Goal: Book appointment/travel/reservation

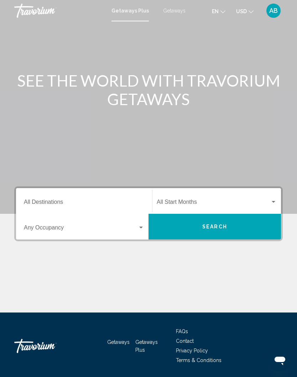
click at [53, 197] on div "Destination All Destinations" at bounding box center [84, 201] width 120 height 22
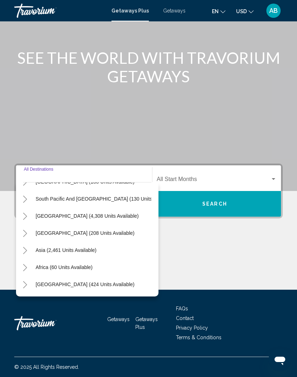
scroll to position [115, 5]
click at [77, 247] on span "Asia (2,461 units available)" at bounding box center [66, 250] width 61 height 6
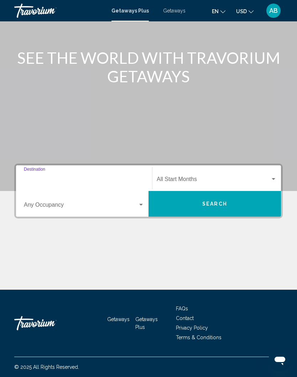
type input "**********"
click at [143, 203] on div "Search widget" at bounding box center [84, 206] width 120 height 6
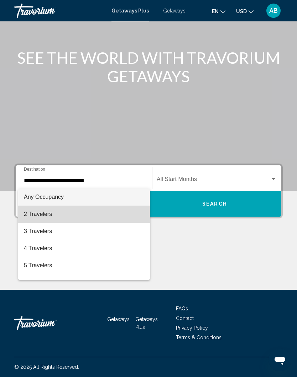
click at [49, 215] on span "2 Travelers" at bounding box center [84, 213] width 120 height 17
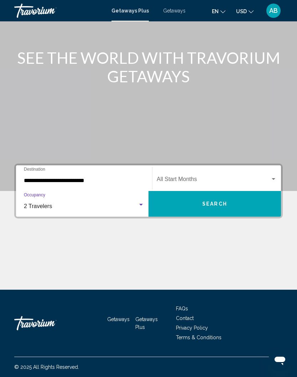
click at [186, 177] on span "Search widget" at bounding box center [214, 180] width 114 height 6
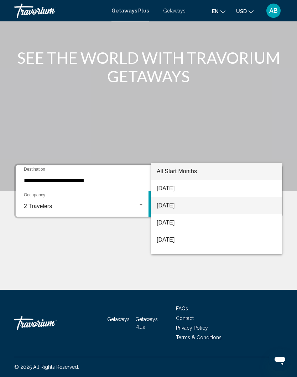
click at [175, 206] on span "[DATE]" at bounding box center [217, 205] width 120 height 17
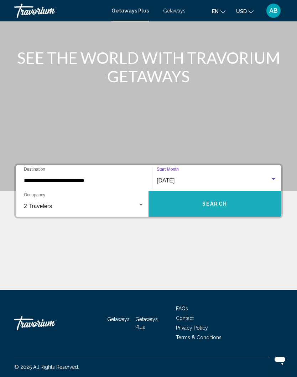
click at [207, 198] on button "Search" at bounding box center [214, 204] width 132 height 26
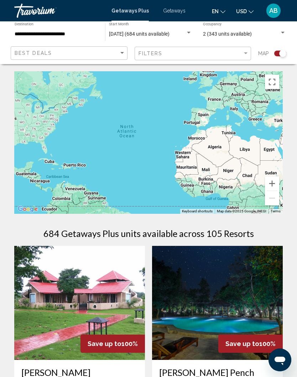
click at [280, 53] on div "Search widget" at bounding box center [282, 53] width 7 height 7
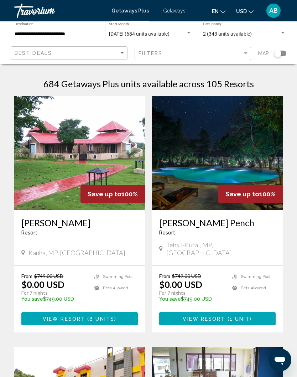
click at [283, 54] on div "Search widget" at bounding box center [280, 54] width 12 height 6
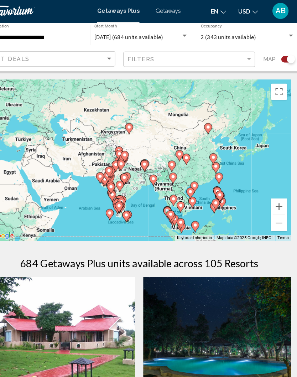
click at [265, 183] on button "Zoom in" at bounding box center [272, 183] width 14 height 14
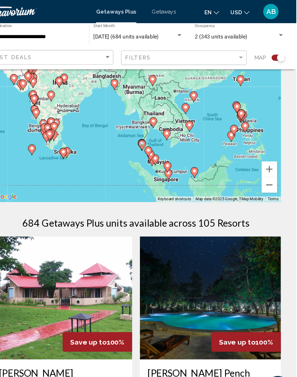
scroll to position [27, 0]
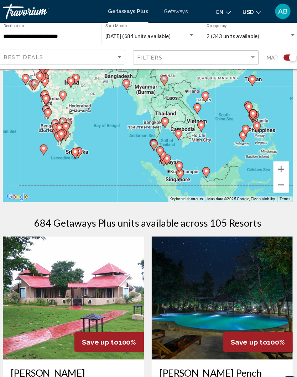
click at [161, 110] on icon "Main content" at bounding box center [164, 113] width 6 height 9
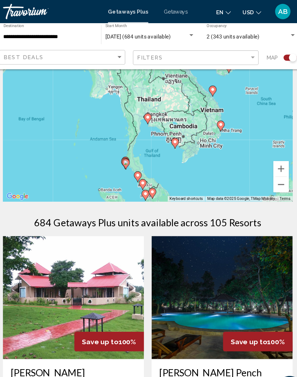
type input "**********"
click at [145, 109] on icon "Main content" at bounding box center [148, 109] width 6 height 9
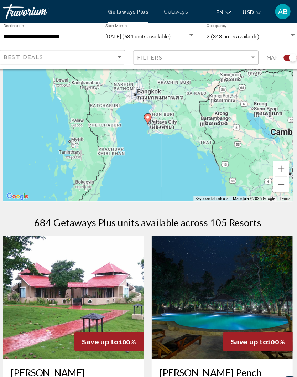
click at [145, 108] on icon "Main content" at bounding box center [148, 109] width 6 height 9
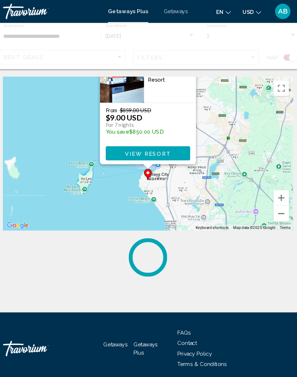
scroll to position [0, 0]
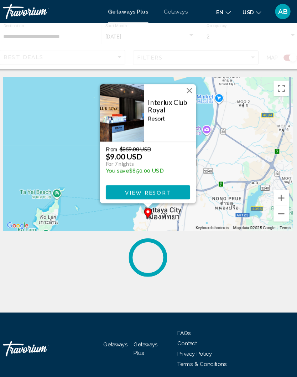
click at [127, 99] on img "Main content" at bounding box center [124, 104] width 41 height 53
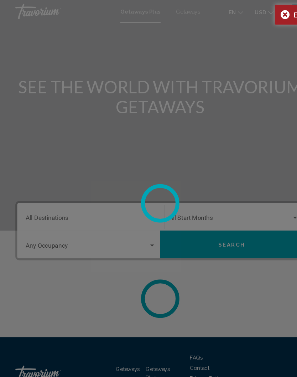
click at [139, 184] on circle at bounding box center [148, 188] width 37 height 37
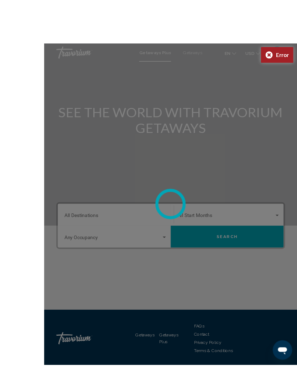
scroll to position [15, 0]
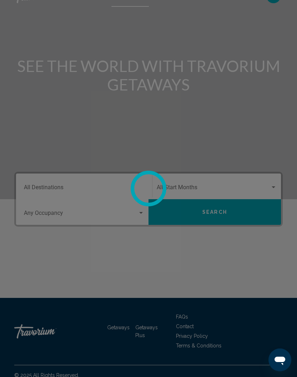
click at [176, 257] on div at bounding box center [148, 188] width 297 height 377
click at [226, 76] on div at bounding box center [148, 188] width 297 height 377
click at [51, 190] on div at bounding box center [148, 188] width 297 height 377
click at [154, 250] on div at bounding box center [148, 188] width 297 height 377
click at [198, 256] on div at bounding box center [148, 188] width 297 height 377
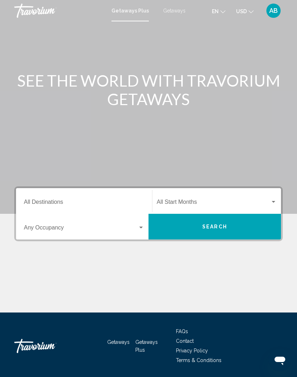
click at [45, 197] on div "Destination All Destinations" at bounding box center [84, 201] width 120 height 22
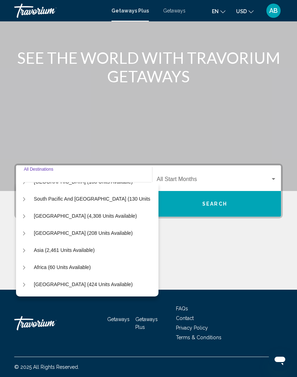
scroll to position [115, 7]
click at [70, 247] on span "Asia (2,461 units available)" at bounding box center [64, 250] width 61 height 6
type input "**********"
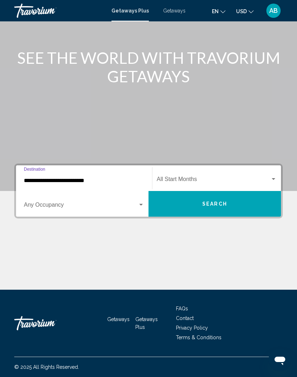
click at [140, 202] on div "Search widget" at bounding box center [141, 205] width 6 height 6
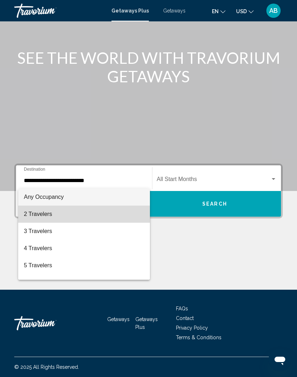
click at [47, 217] on span "2 Travelers" at bounding box center [84, 213] width 120 height 17
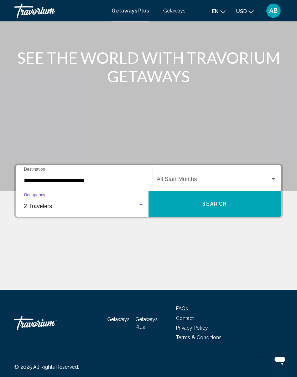
click at [204, 177] on span "Search widget" at bounding box center [214, 180] width 114 height 6
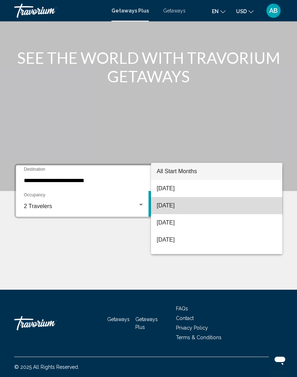
click at [172, 207] on span "[DATE]" at bounding box center [217, 205] width 120 height 17
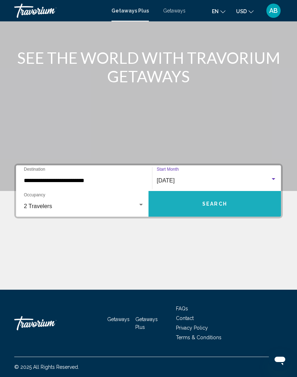
click at [194, 195] on button "Search" at bounding box center [214, 204] width 132 height 26
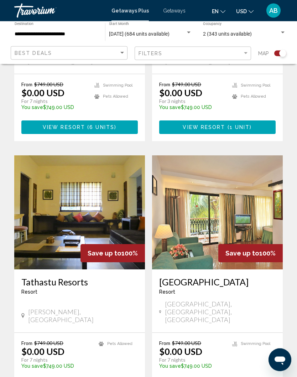
scroll to position [1386, 0]
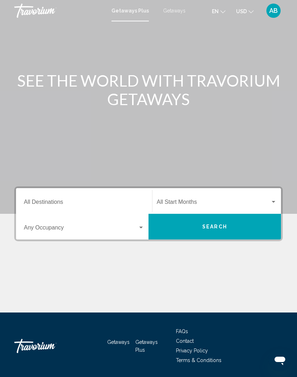
click at [52, 200] on input "Destination All Destinations" at bounding box center [84, 203] width 120 height 6
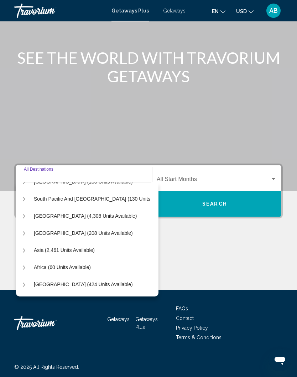
scroll to position [115, 7]
click at [64, 247] on span "Asia (2,461 units available)" at bounding box center [64, 250] width 61 height 6
type input "**********"
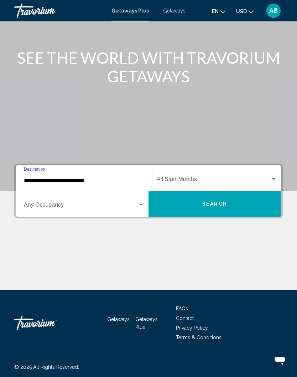
click at [139, 202] on div "Search widget" at bounding box center [141, 205] width 6 height 6
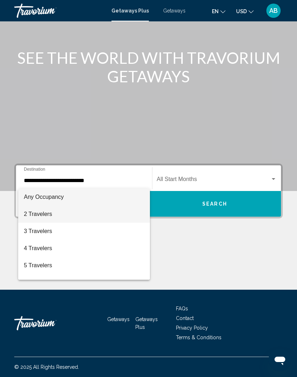
click at [43, 216] on span "2 Travelers" at bounding box center [84, 213] width 120 height 17
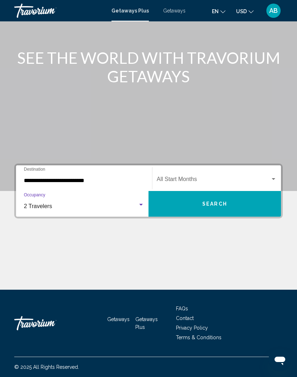
click at [188, 177] on span "Search widget" at bounding box center [214, 180] width 114 height 6
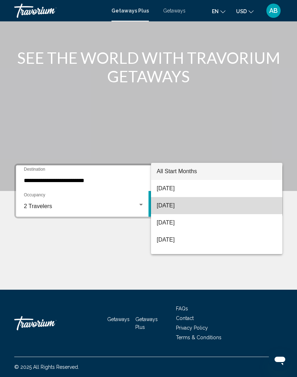
click at [182, 207] on span "[DATE]" at bounding box center [217, 205] width 120 height 17
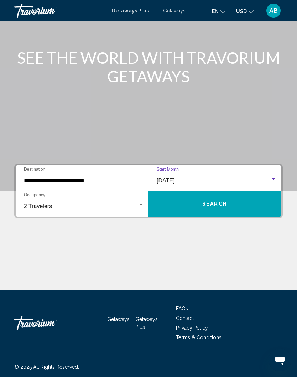
click at [209, 201] on span "Search" at bounding box center [214, 204] width 25 height 6
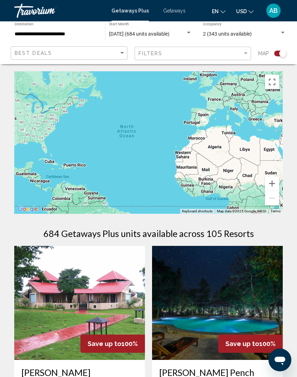
click at [273, 185] on button "Zoom in" at bounding box center [272, 183] width 14 height 14
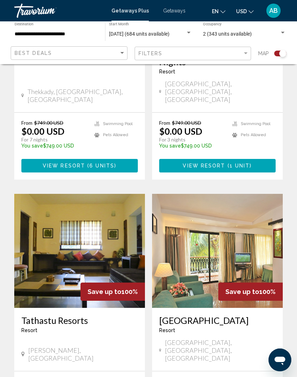
scroll to position [1419, 0]
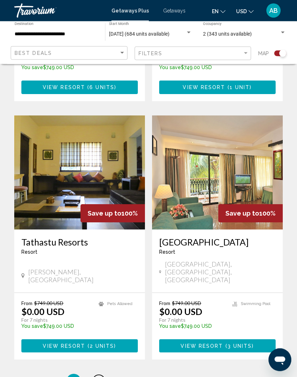
click at [100, 376] on span "2" at bounding box center [99, 381] width 4 height 8
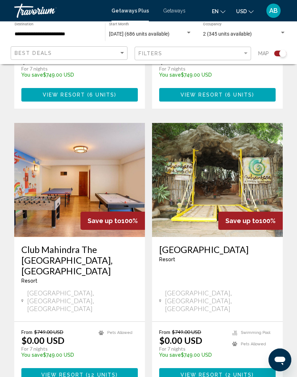
scroll to position [1462, 0]
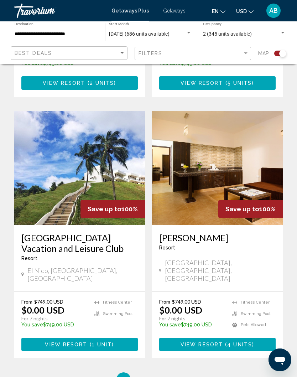
scroll to position [1462, 0]
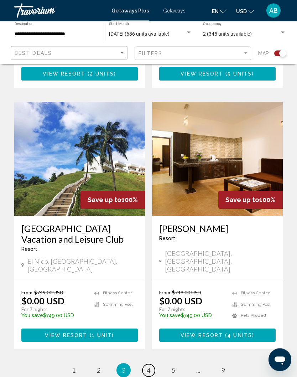
click at [151, 364] on link "page 4" at bounding box center [148, 370] width 12 height 12
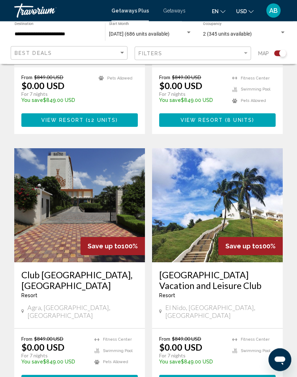
scroll to position [1457, 0]
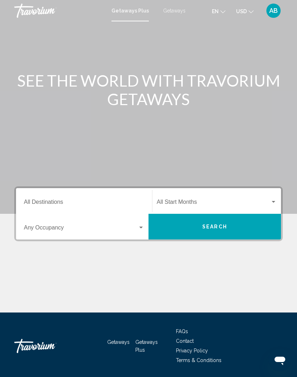
click at [59, 196] on div "Destination All Destinations" at bounding box center [84, 201] width 120 height 22
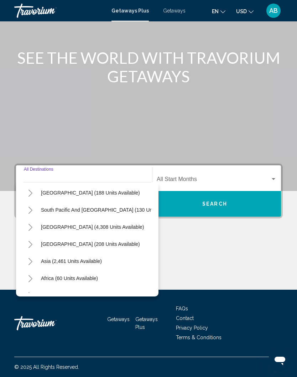
scroll to position [105, 0]
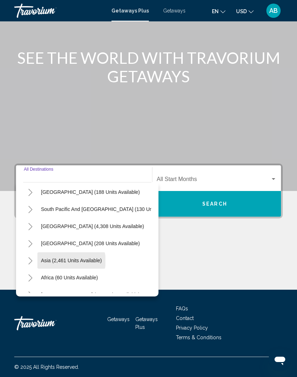
click at [69, 257] on span "Asia (2,461 units available)" at bounding box center [71, 260] width 61 height 6
type input "**********"
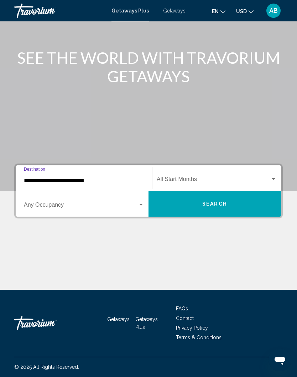
click at [137, 203] on span "Search widget" at bounding box center [81, 206] width 114 height 6
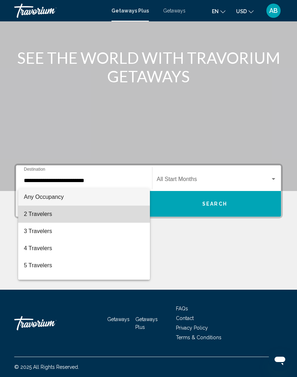
click at [46, 210] on span "2 Travelers" at bounding box center [84, 213] width 120 height 17
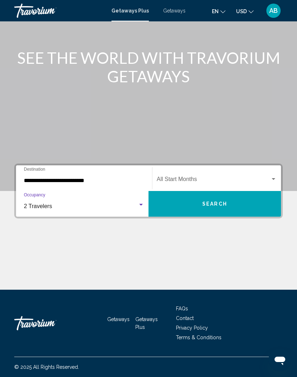
click at [186, 177] on span "Search widget" at bounding box center [214, 180] width 114 height 6
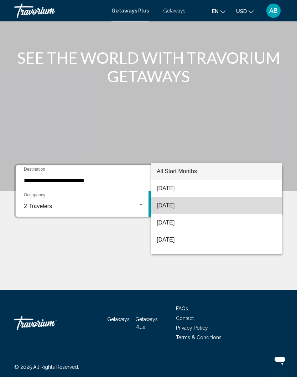
click at [176, 208] on span "[DATE]" at bounding box center [217, 205] width 120 height 17
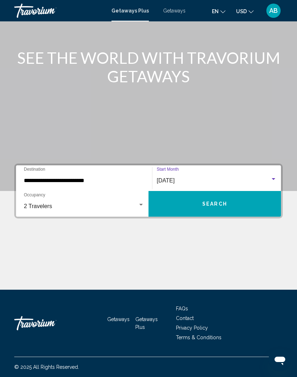
click at [207, 201] on span "Search" at bounding box center [214, 204] width 25 height 6
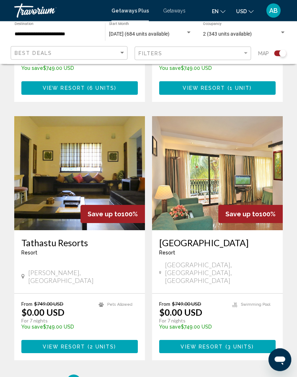
scroll to position [1419, 0]
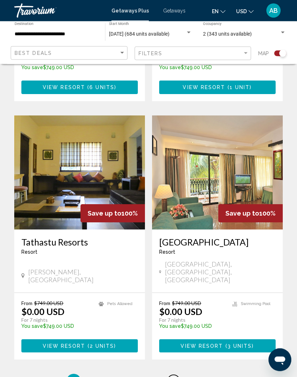
click at [176, 375] on link "page 5" at bounding box center [173, 381] width 12 height 12
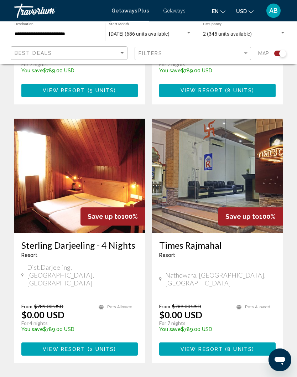
scroll to position [1419, 0]
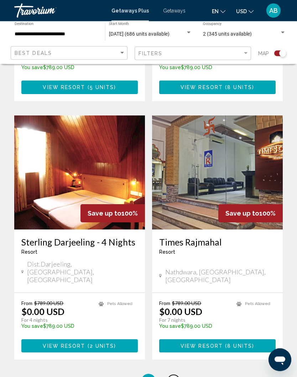
click at [175, 376] on span "6" at bounding box center [174, 381] width 4 height 8
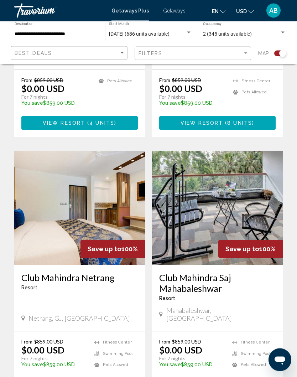
scroll to position [1430, 0]
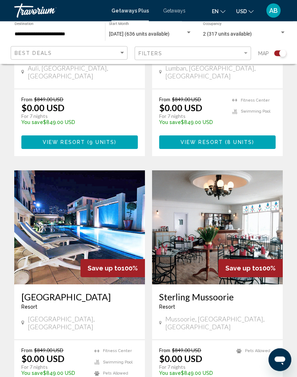
scroll to position [1376, 0]
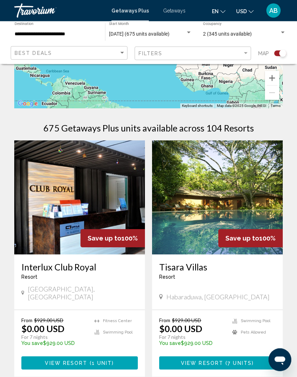
scroll to position [105, 0]
click at [80, 360] on span "View Resort" at bounding box center [66, 363] width 42 height 6
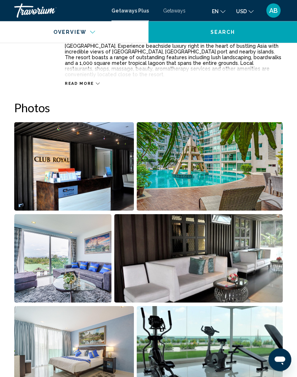
click at [86, 161] on img "Open full-screen image slider" at bounding box center [74, 166] width 120 height 88
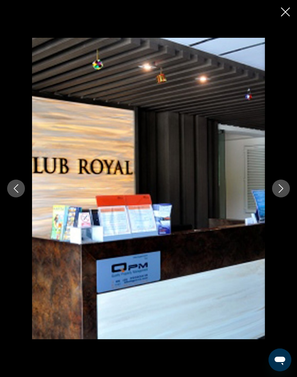
click at [284, 193] on icon "Next image" at bounding box center [281, 188] width 9 height 9
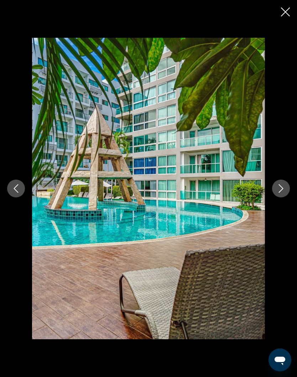
click at [282, 193] on icon "Next image" at bounding box center [281, 188] width 9 height 9
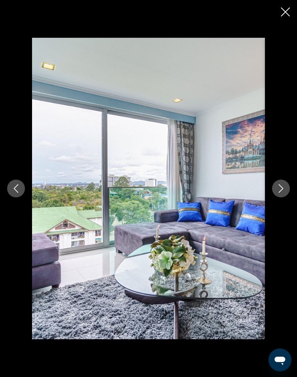
click at [280, 197] on button "Next image" at bounding box center [281, 188] width 18 height 18
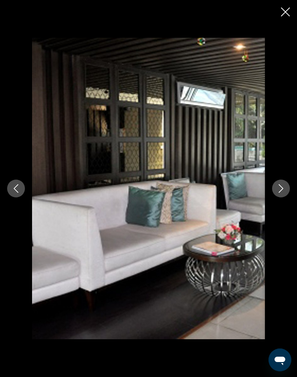
click at [283, 193] on icon "Next image" at bounding box center [281, 188] width 9 height 9
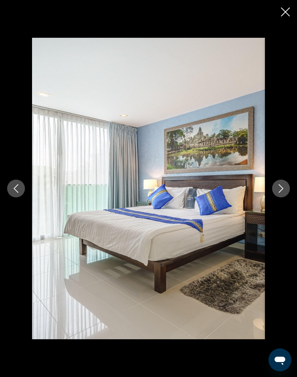
click at [278, 193] on icon "Next image" at bounding box center [281, 188] width 9 height 9
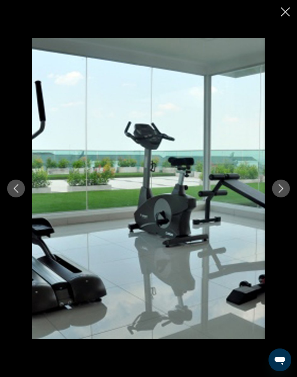
click at [282, 193] on icon "Next image" at bounding box center [281, 188] width 9 height 9
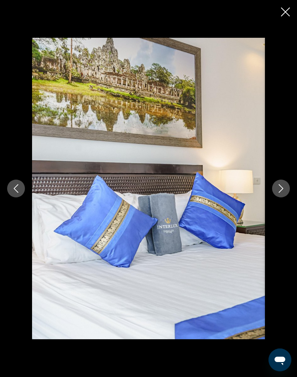
click at [283, 193] on icon "Next image" at bounding box center [281, 188] width 9 height 9
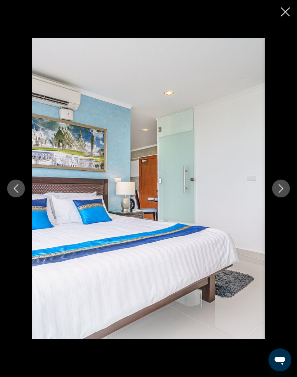
click at [283, 193] on icon "Next image" at bounding box center [281, 188] width 9 height 9
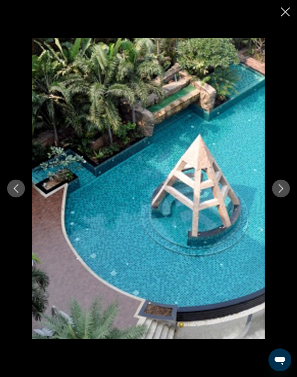
click at [282, 193] on icon "Next image" at bounding box center [281, 188] width 9 height 9
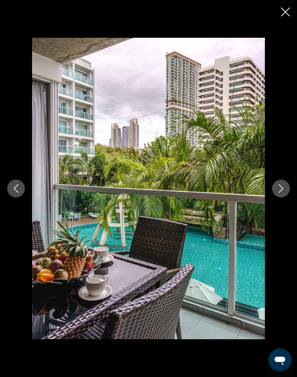
click at [284, 193] on icon "Next image" at bounding box center [281, 188] width 9 height 9
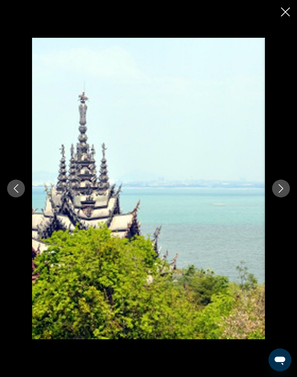
click at [283, 193] on icon "Next image" at bounding box center [281, 188] width 9 height 9
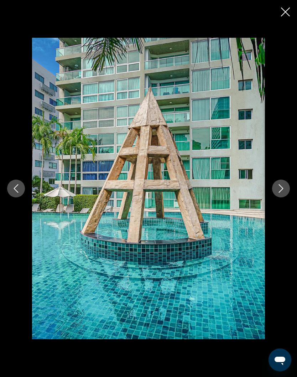
click at [283, 197] on button "Next image" at bounding box center [281, 188] width 18 height 18
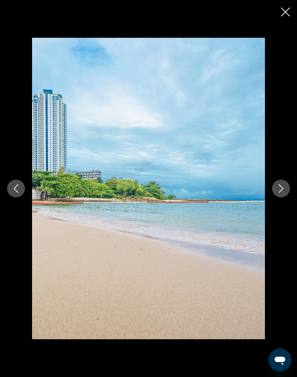
click at [284, 193] on icon "Next image" at bounding box center [281, 188] width 9 height 9
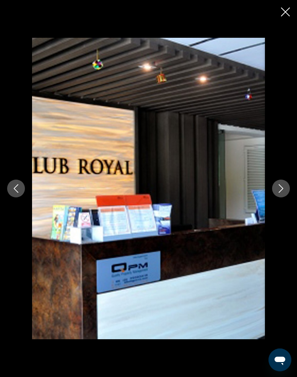
click at [288, 11] on icon "Close slideshow" at bounding box center [285, 11] width 9 height 9
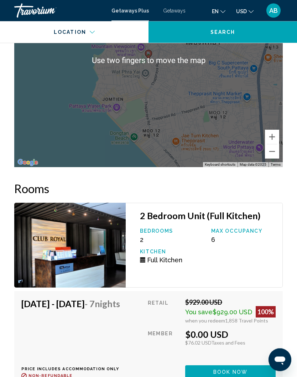
scroll to position [1115, 0]
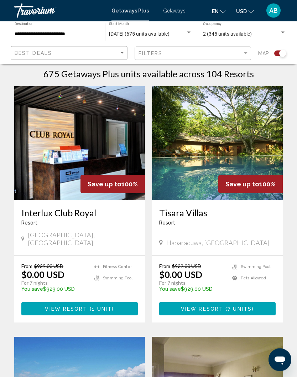
scroll to position [159, 0]
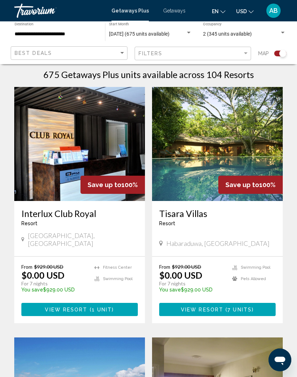
click at [213, 307] on span "View Resort" at bounding box center [202, 310] width 42 height 6
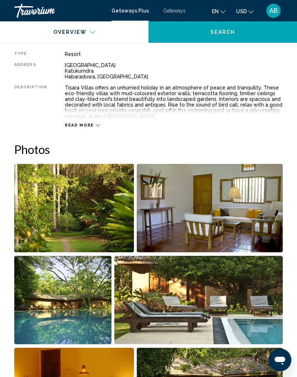
scroll to position [366, 0]
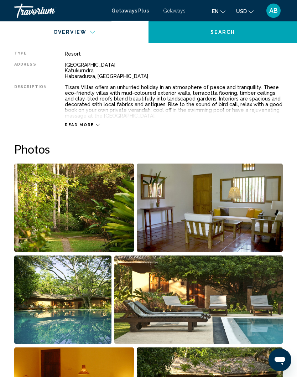
click at [81, 202] on img "Open full-screen image slider" at bounding box center [74, 207] width 120 height 88
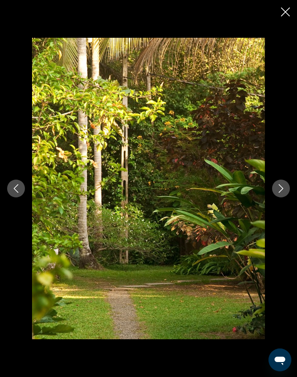
click at [285, 193] on icon "Next image" at bounding box center [281, 188] width 9 height 9
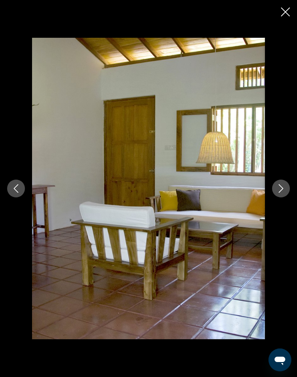
click at [281, 193] on icon "Next image" at bounding box center [281, 188] width 9 height 9
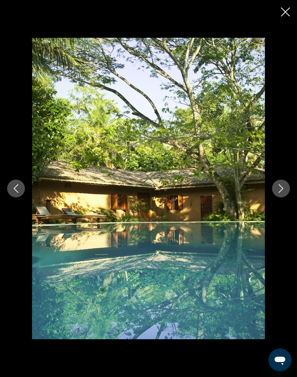
click at [280, 193] on icon "Next image" at bounding box center [281, 188] width 9 height 9
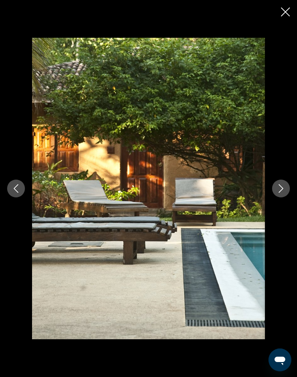
click at [280, 193] on icon "Next image" at bounding box center [281, 188] width 5 height 9
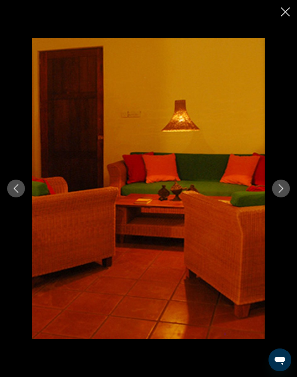
click at [280, 193] on icon "Next image" at bounding box center [281, 188] width 9 height 9
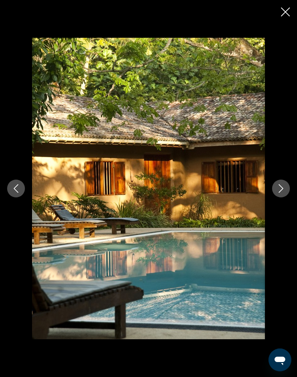
click at [281, 193] on icon "Next image" at bounding box center [281, 188] width 9 height 9
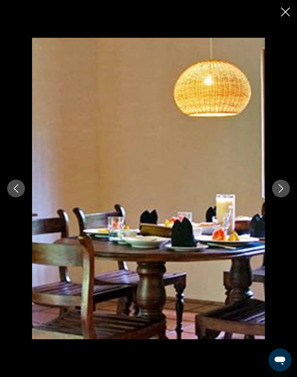
click at [282, 197] on button "Next image" at bounding box center [281, 188] width 18 height 18
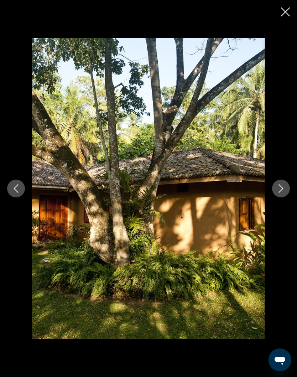
click at [282, 193] on icon "Next image" at bounding box center [281, 188] width 9 height 9
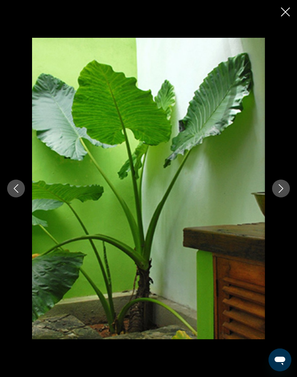
click at [283, 193] on icon "Next image" at bounding box center [281, 188] width 9 height 9
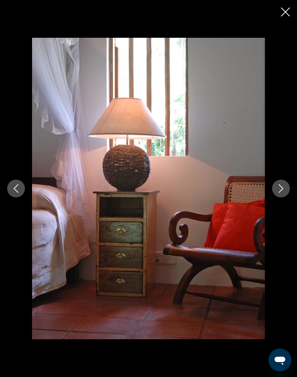
click at [281, 193] on icon "Next image" at bounding box center [281, 188] width 5 height 9
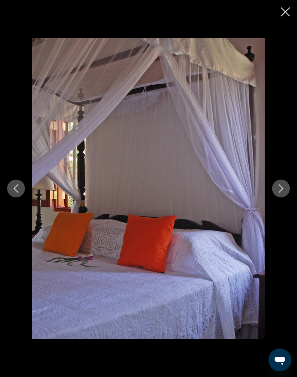
click at [282, 193] on icon "Next image" at bounding box center [281, 188] width 9 height 9
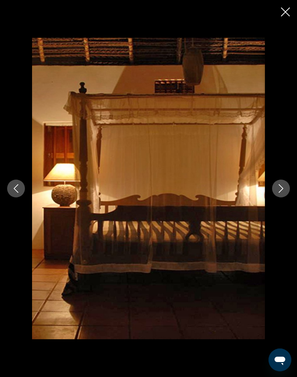
click at [285, 197] on button "Next image" at bounding box center [281, 188] width 18 height 18
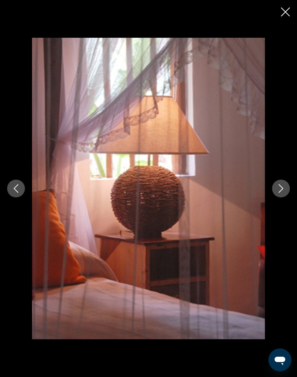
click at [286, 197] on button "Next image" at bounding box center [281, 188] width 18 height 18
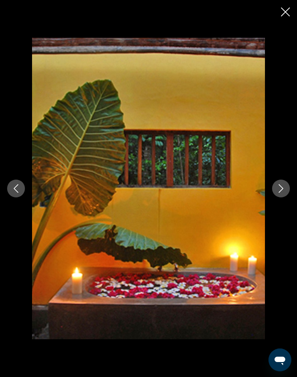
click at [287, 197] on button "Next image" at bounding box center [281, 188] width 18 height 18
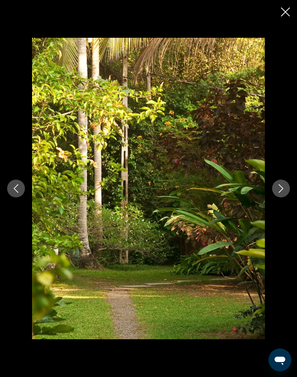
click at [288, 12] on icon "Close slideshow" at bounding box center [285, 11] width 9 height 9
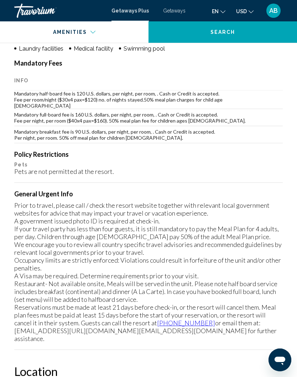
scroll to position [32, 0]
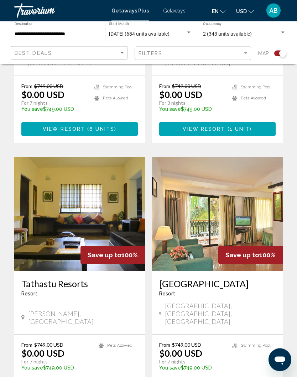
scroll to position [1378, 0]
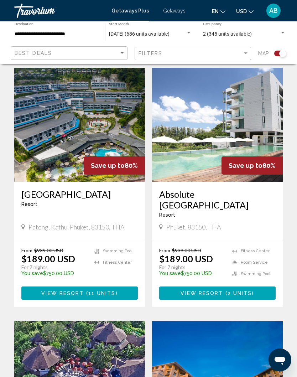
scroll to position [171, 0]
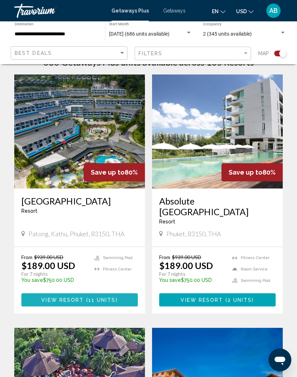
click at [79, 297] on span "View Resort" at bounding box center [62, 300] width 42 height 6
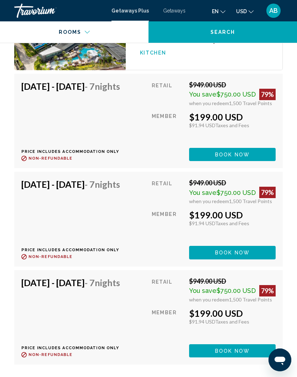
scroll to position [1906, 0]
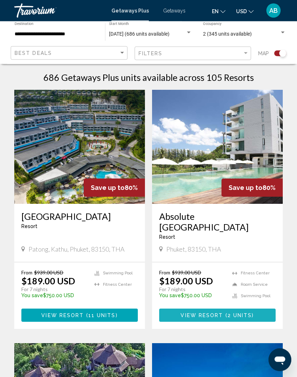
scroll to position [156, 0]
click at [212, 309] on button "View Resort ( 2 units )" at bounding box center [217, 314] width 116 height 13
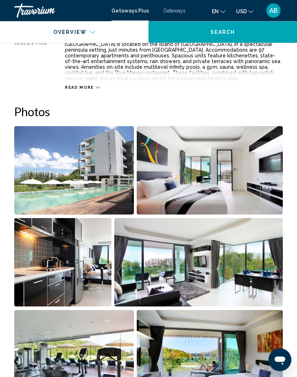
scroll to position [409, 0]
click at [84, 166] on img "Open full-screen image slider" at bounding box center [74, 170] width 120 height 88
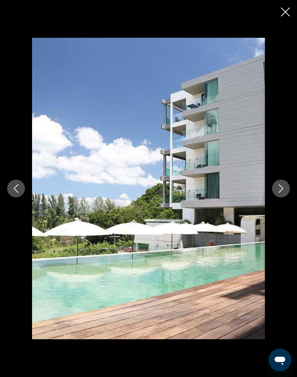
click at [283, 193] on icon "Next image" at bounding box center [281, 188] width 9 height 9
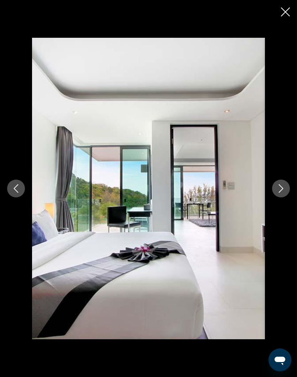
click at [281, 193] on icon "Next image" at bounding box center [281, 188] width 9 height 9
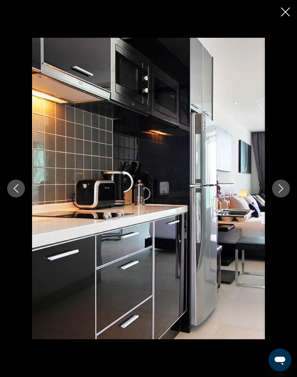
click at [283, 193] on icon "Next image" at bounding box center [281, 188] width 9 height 9
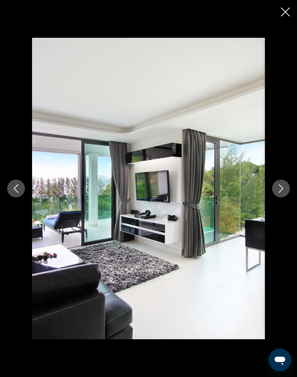
click at [282, 193] on icon "Next image" at bounding box center [281, 188] width 9 height 9
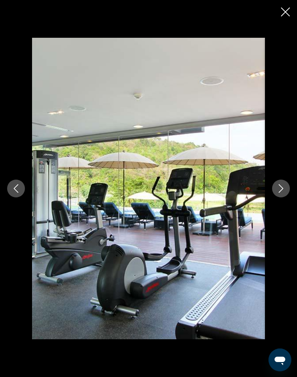
click at [283, 193] on icon "Next image" at bounding box center [281, 188] width 5 height 9
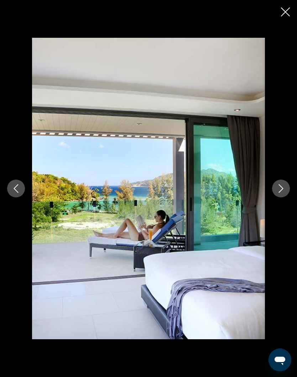
click at [282, 193] on icon "Next image" at bounding box center [281, 188] width 5 height 9
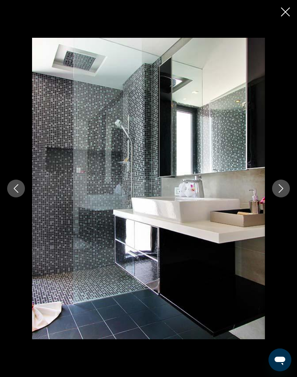
click at [283, 193] on icon "Next image" at bounding box center [281, 188] width 9 height 9
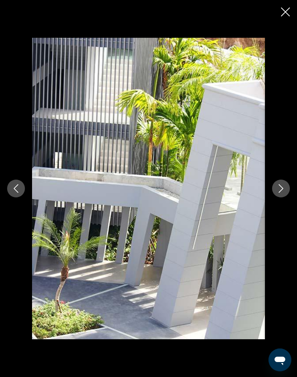
click at [284, 193] on icon "Next image" at bounding box center [281, 188] width 9 height 9
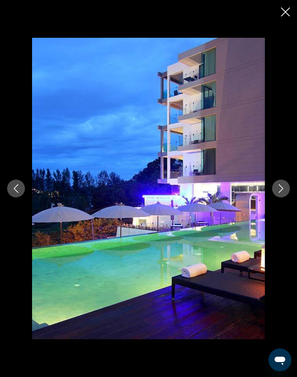
click at [285, 193] on icon "Next image" at bounding box center [281, 188] width 9 height 9
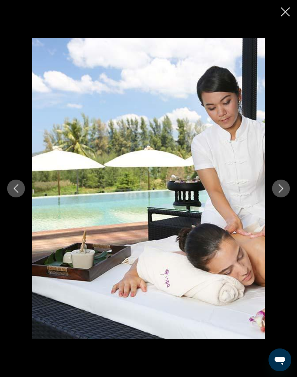
click at [286, 197] on button "Next image" at bounding box center [281, 188] width 18 height 18
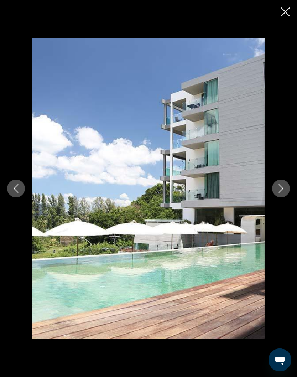
click at [288, 10] on icon "Close slideshow" at bounding box center [285, 11] width 9 height 9
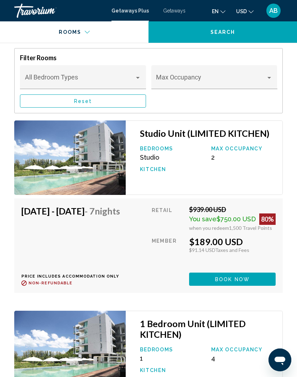
scroll to position [1514, 0]
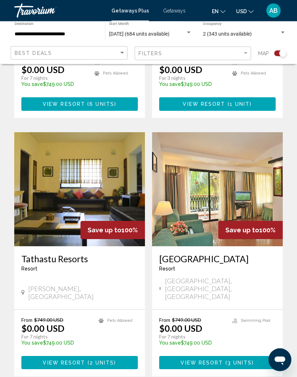
scroll to position [1419, 0]
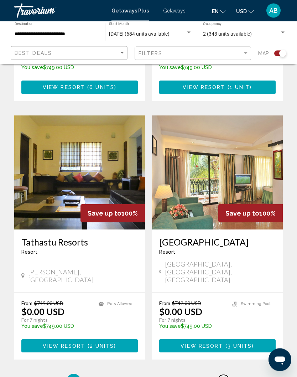
click at [224, 376] on span "9" at bounding box center [223, 381] width 4 height 8
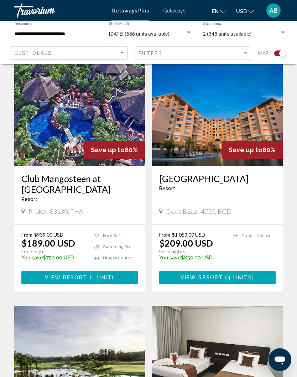
scroll to position [447, 0]
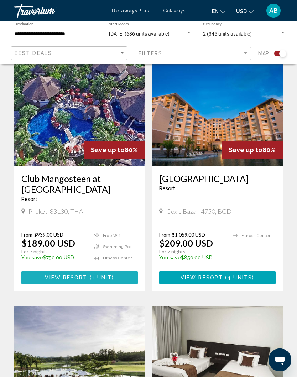
click at [74, 281] on span "View Resort" at bounding box center [66, 278] width 42 height 6
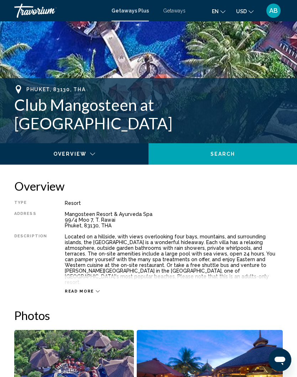
scroll to position [216, 0]
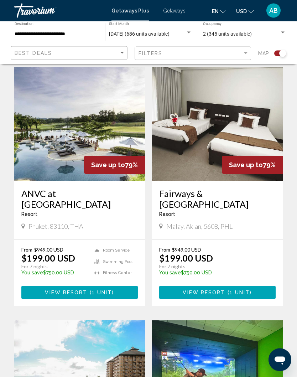
scroll to position [685, 0]
click at [72, 299] on button "View Resort ( 1 unit )" at bounding box center [79, 292] width 116 height 13
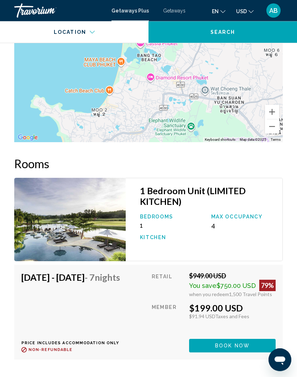
scroll to position [1250, 0]
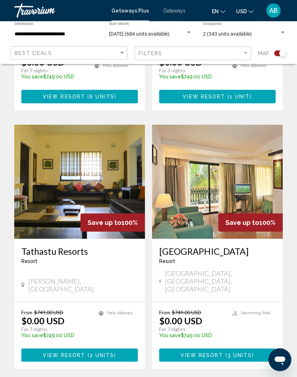
scroll to position [1419, 0]
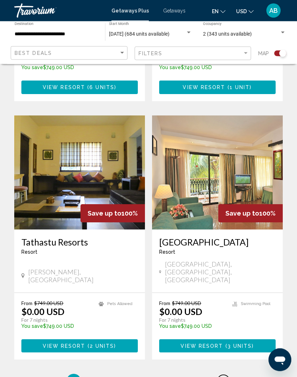
click at [225, 375] on link "page 9" at bounding box center [223, 381] width 12 height 12
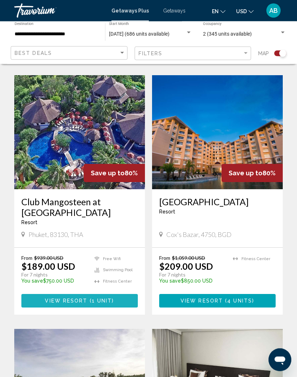
scroll to position [424, 0]
click at [75, 304] on span "View Resort" at bounding box center [66, 301] width 42 height 6
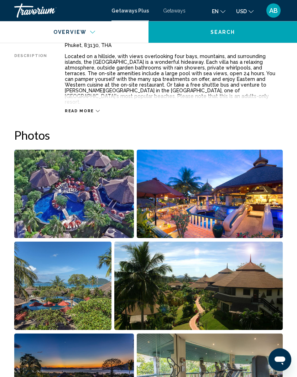
click at [93, 174] on img "Open full-screen image slider" at bounding box center [74, 194] width 120 height 88
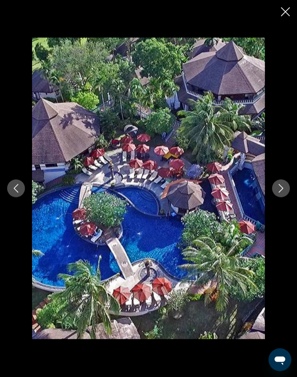
scroll to position [397, 0]
click at [281, 193] on icon "Next image" at bounding box center [281, 188] width 9 height 9
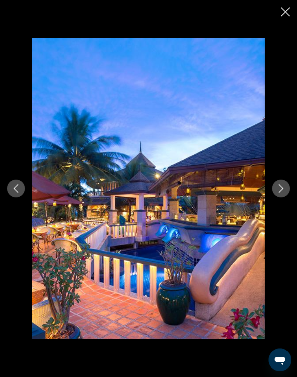
click at [280, 193] on icon "Next image" at bounding box center [281, 188] width 5 height 9
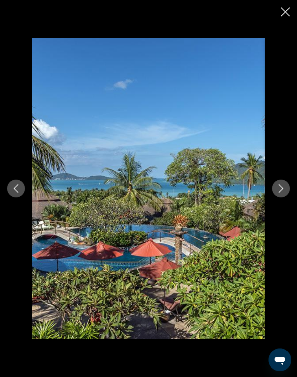
click at [281, 193] on icon "Next image" at bounding box center [281, 188] width 9 height 9
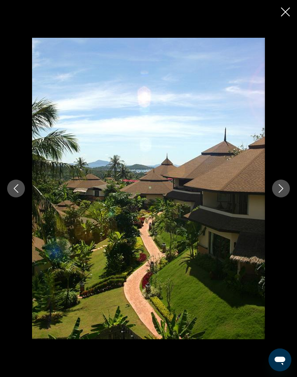
click at [281, 193] on icon "Next image" at bounding box center [281, 188] width 9 height 9
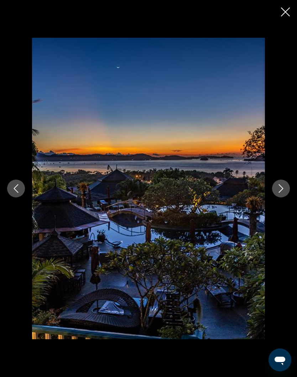
click at [283, 193] on icon "Next image" at bounding box center [281, 188] width 9 height 9
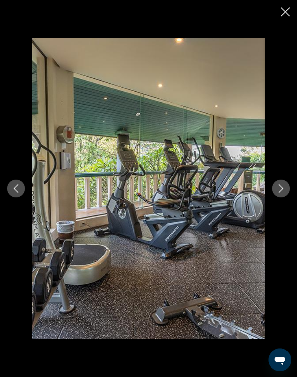
click at [281, 193] on icon "Next image" at bounding box center [281, 188] width 9 height 9
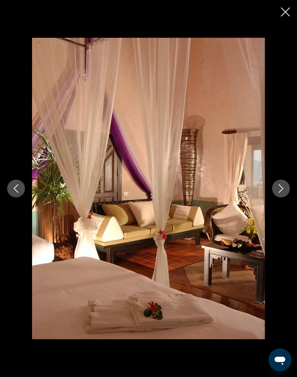
click at [280, 193] on icon "Next image" at bounding box center [281, 188] width 5 height 9
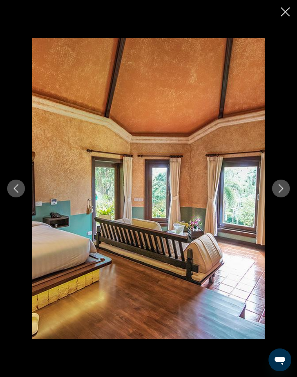
click at [280, 193] on icon "Next image" at bounding box center [281, 188] width 9 height 9
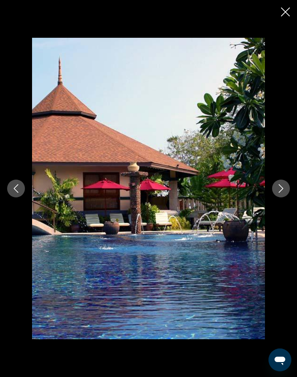
click at [283, 193] on icon "Next image" at bounding box center [281, 188] width 5 height 9
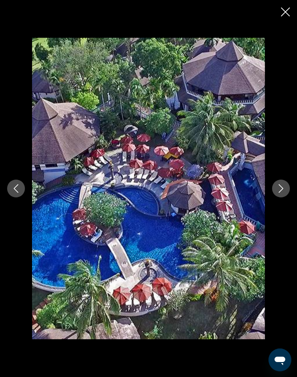
click at [286, 11] on icon "Close slideshow" at bounding box center [285, 11] width 9 height 9
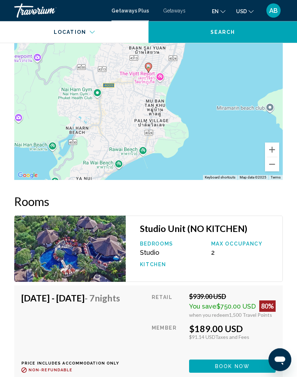
scroll to position [1366, 0]
